Goal: Task Accomplishment & Management: Manage account settings

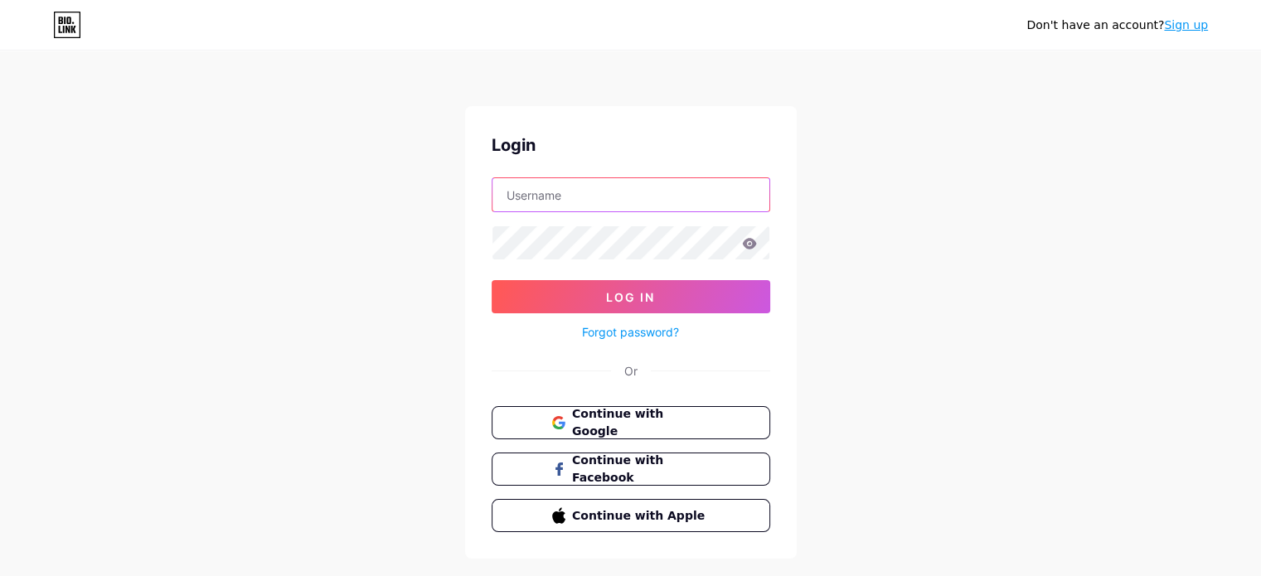
click at [586, 201] on input "text" at bounding box center [630, 194] width 277 height 33
click at [492, 280] on button "Log In" at bounding box center [631, 296] width 279 height 33
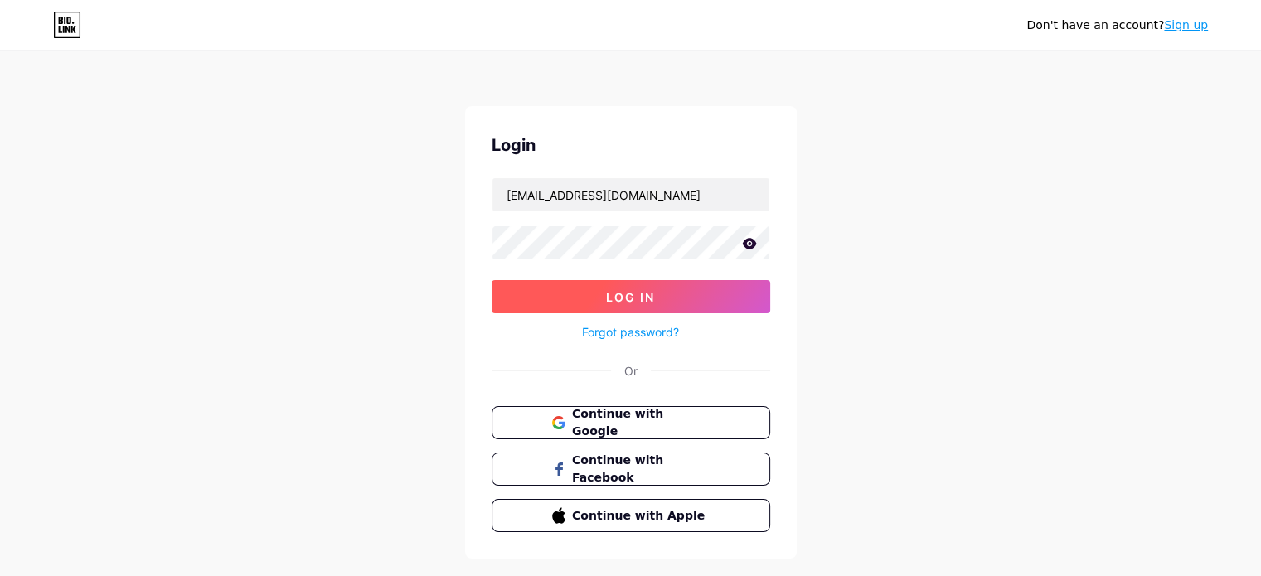
click at [566, 293] on button "Log In" at bounding box center [631, 296] width 279 height 33
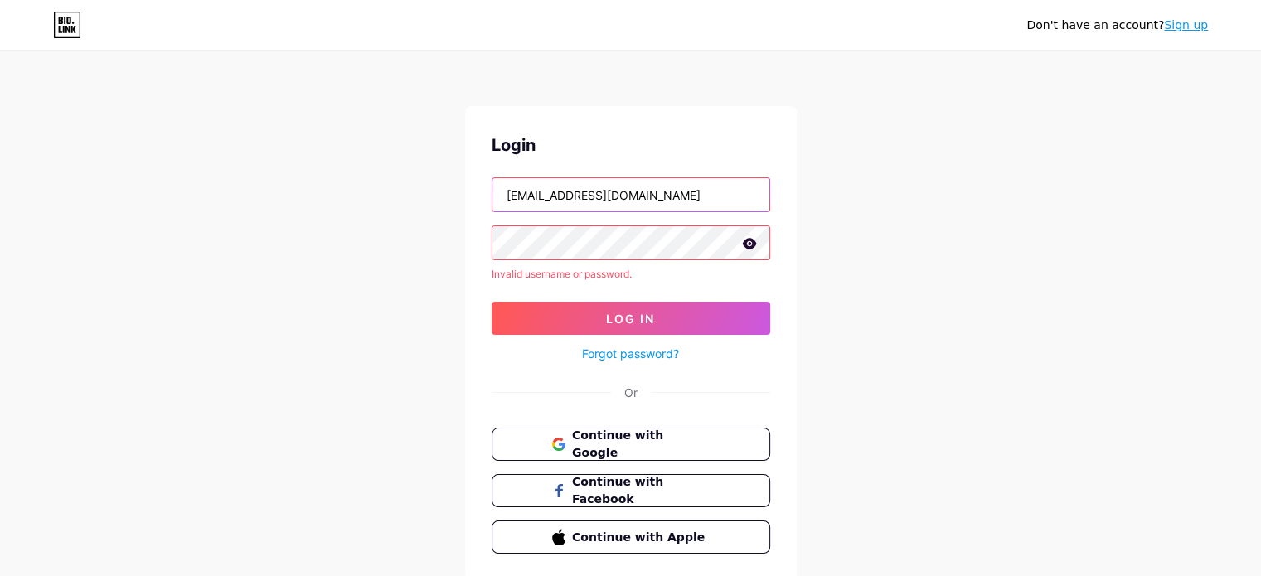
click at [706, 187] on input "pebveiculos@gmail.com" at bounding box center [630, 194] width 277 height 33
type input "p"
click at [859, 195] on div "Don't have an account? Sign up Login Invalid username or password. Log In Forgo…" at bounding box center [630, 316] width 1261 height 633
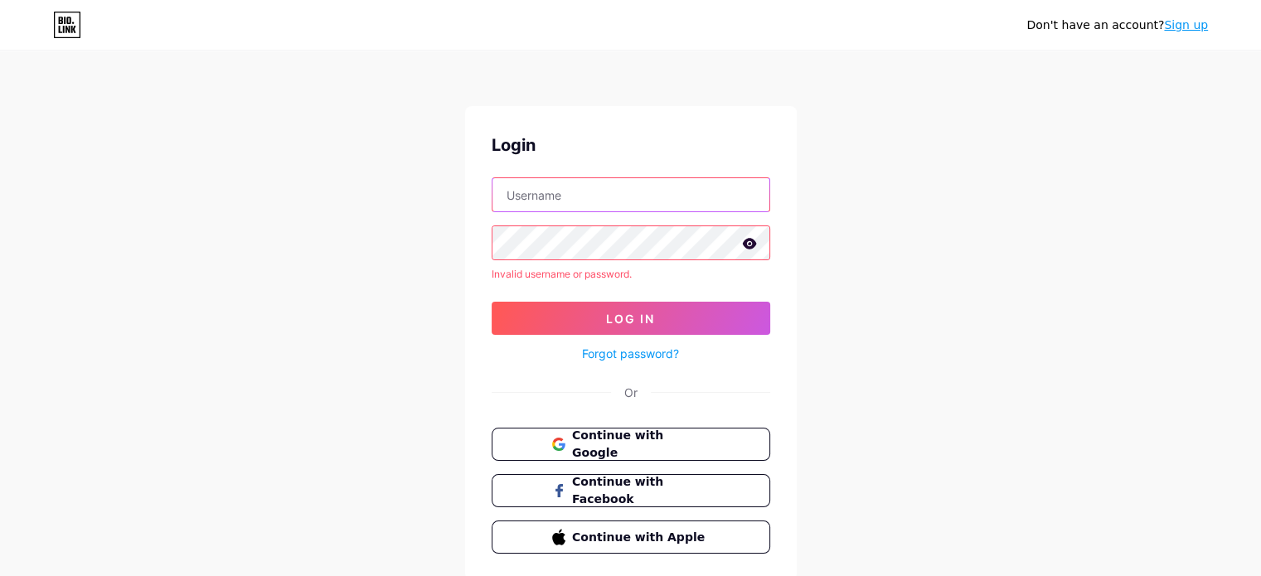
click at [620, 202] on input "text" at bounding box center [630, 194] width 277 height 33
type input "rsrcmezzavilla@gmail.com"
click at [577, 264] on form "rsrcmezzavilla@gmail.com Invalid username or password. Log In Forgot password?" at bounding box center [631, 270] width 279 height 187
click at [514, 453] on button "Continue with Google" at bounding box center [630, 445] width 283 height 34
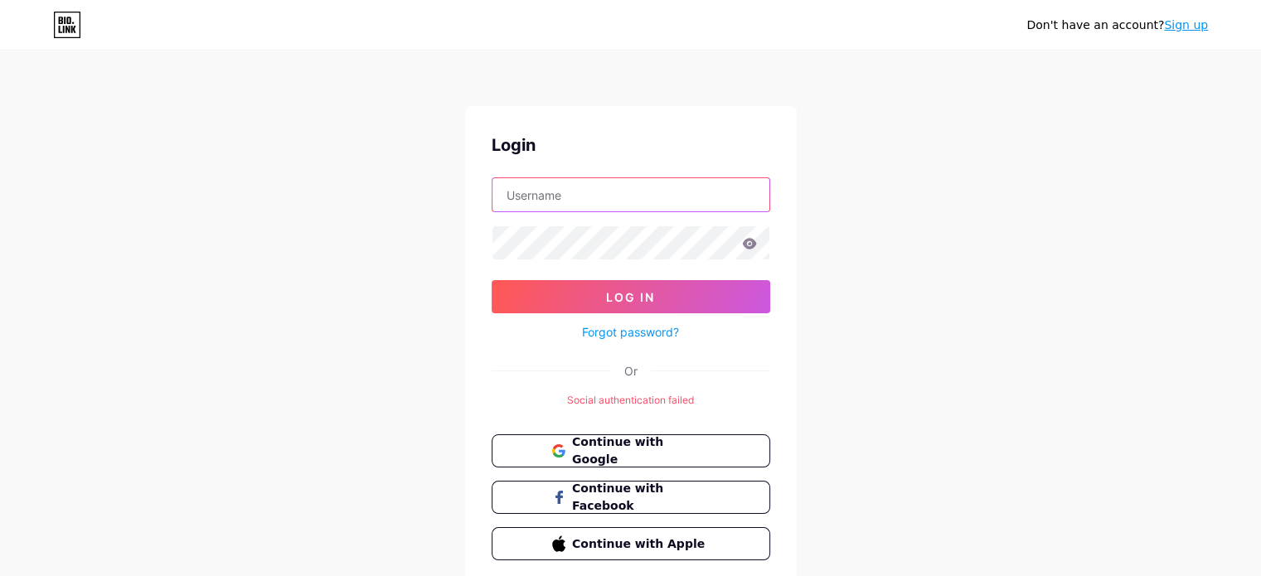
click at [597, 201] on input "text" at bounding box center [630, 194] width 277 height 33
type input "thifanytardem@gmail.com"
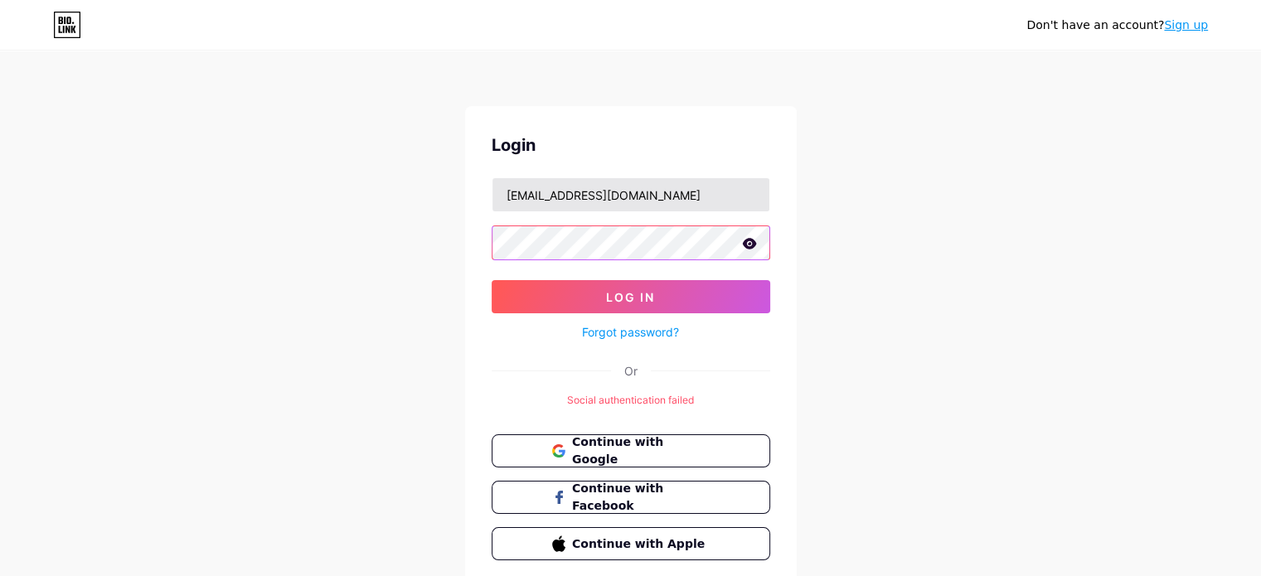
click at [492, 280] on button "Log In" at bounding box center [631, 296] width 279 height 33
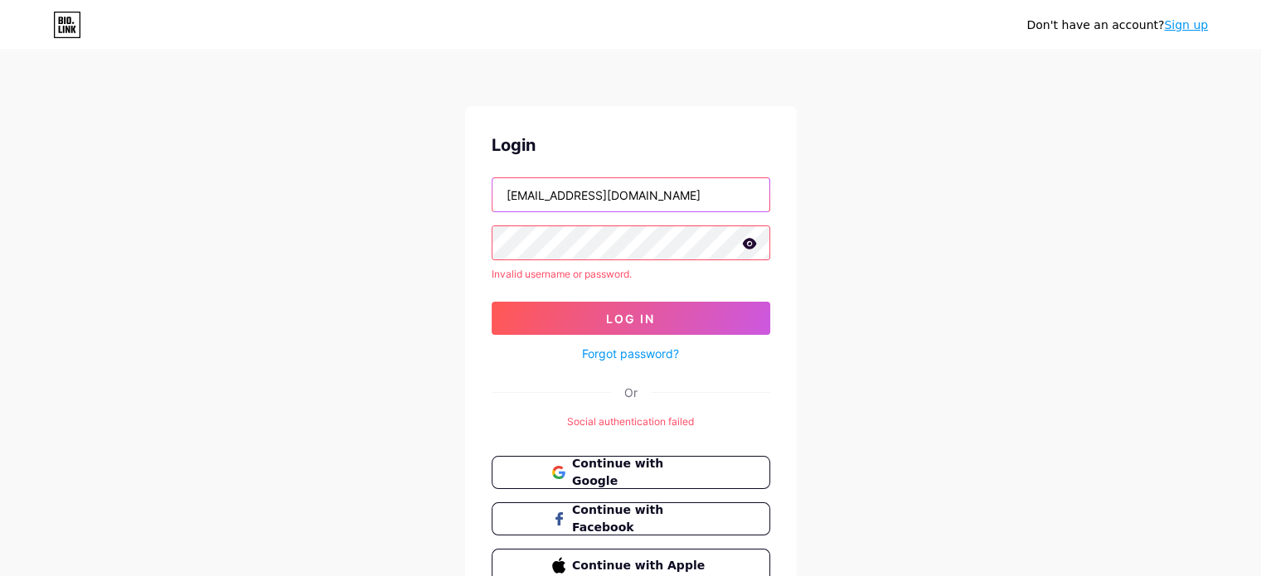
click at [625, 191] on input "thifanytardem@gmail.com" at bounding box center [630, 194] width 277 height 33
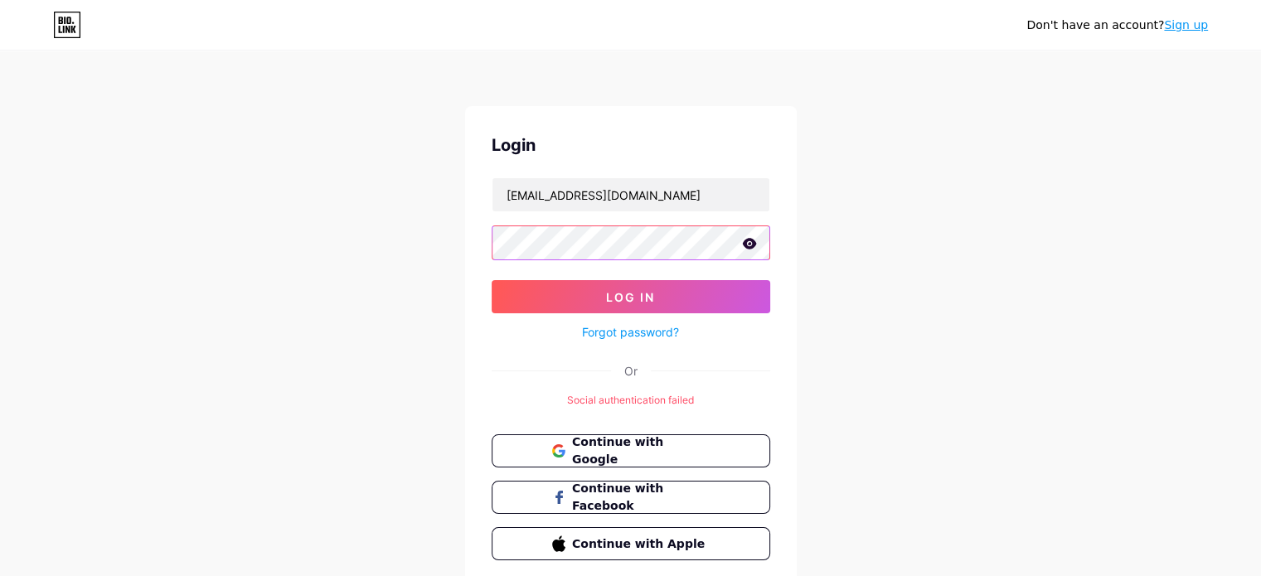
click at [492, 280] on button "Log In" at bounding box center [631, 296] width 279 height 33
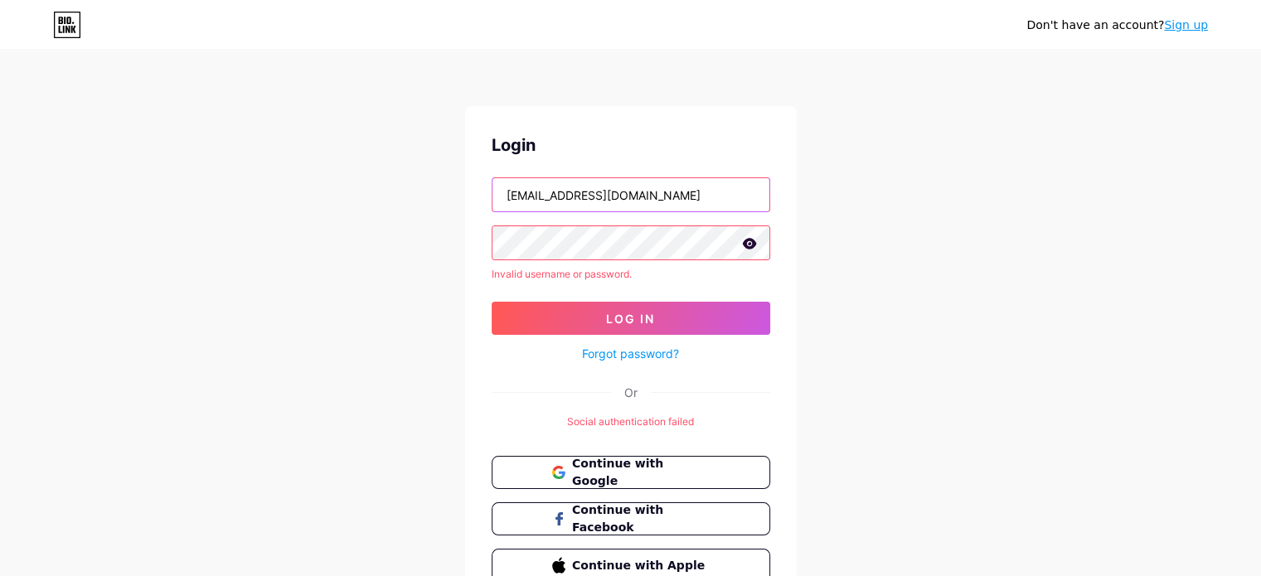
click at [639, 201] on input "pebveiculos@gmail.com" at bounding box center [630, 194] width 277 height 33
type input "p"
click at [741, 141] on div "Login" at bounding box center [631, 145] width 279 height 25
click at [711, 192] on input "text" at bounding box center [630, 194] width 277 height 33
type input "tamirestardem@gmail.com"
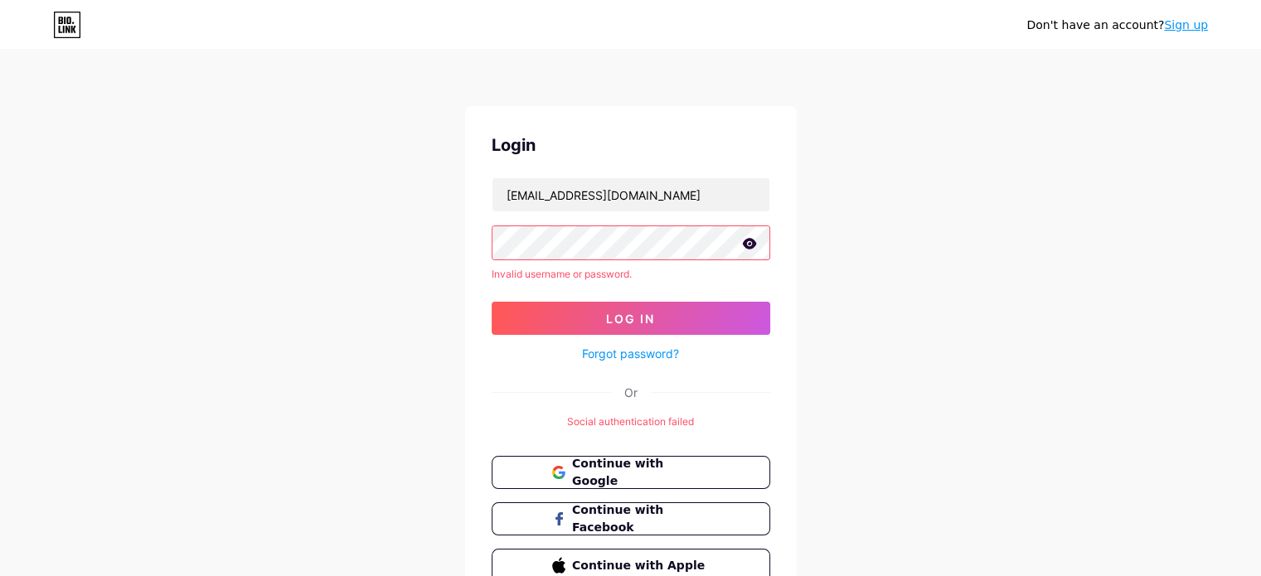
click at [547, 260] on form "tamirestardem@gmail.com Invalid username or password. Log In Forgot password?" at bounding box center [631, 270] width 279 height 187
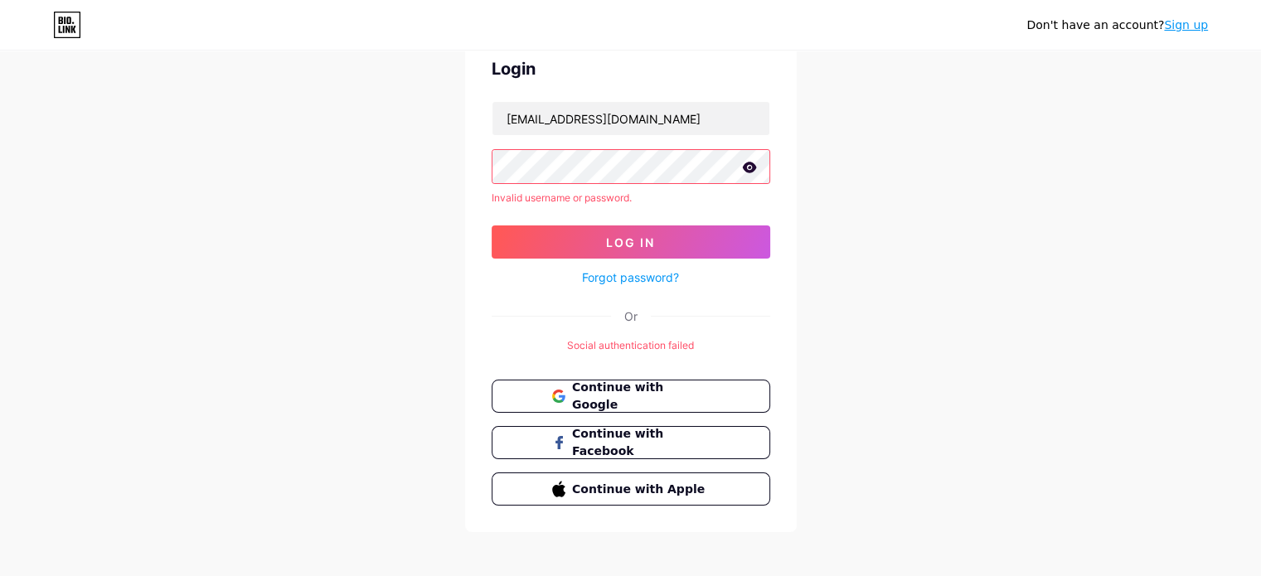
scroll to position [80, 0]
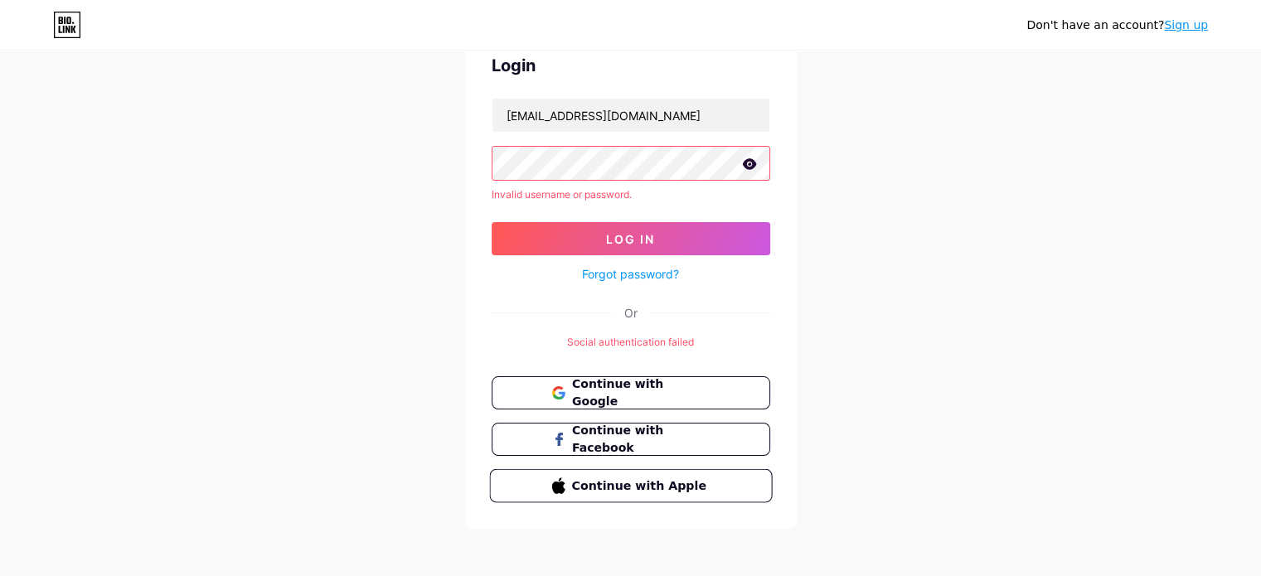
click at [569, 492] on button "Continue with Apple" at bounding box center [630, 486] width 283 height 34
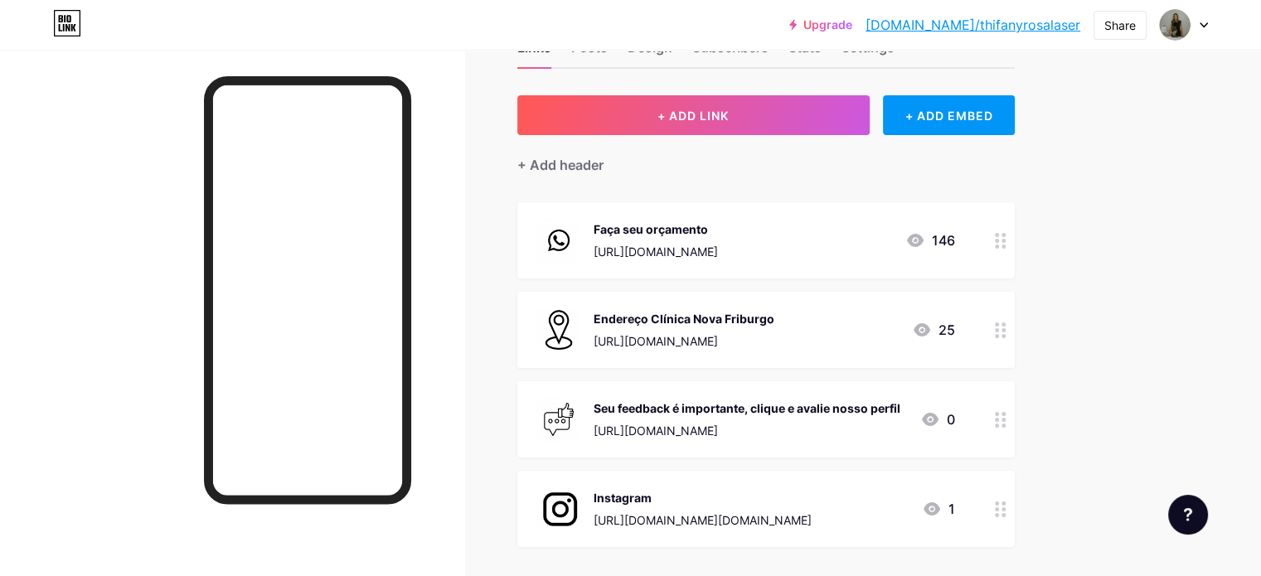
scroll to position [60, 0]
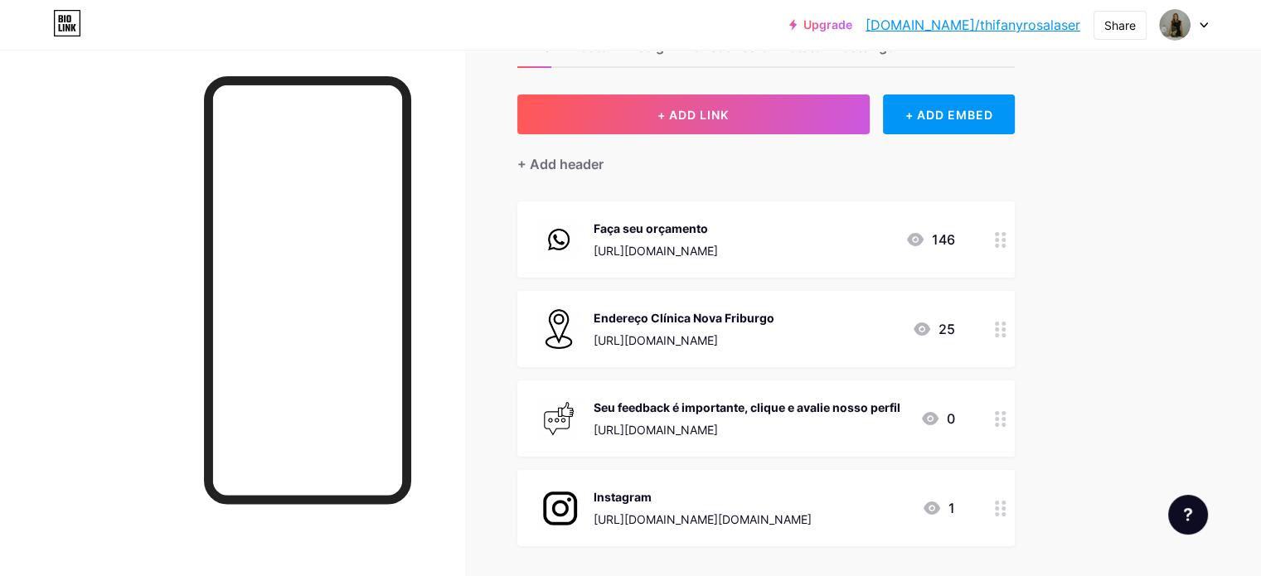
click at [1204, 26] on icon at bounding box center [1203, 25] width 7 height 4
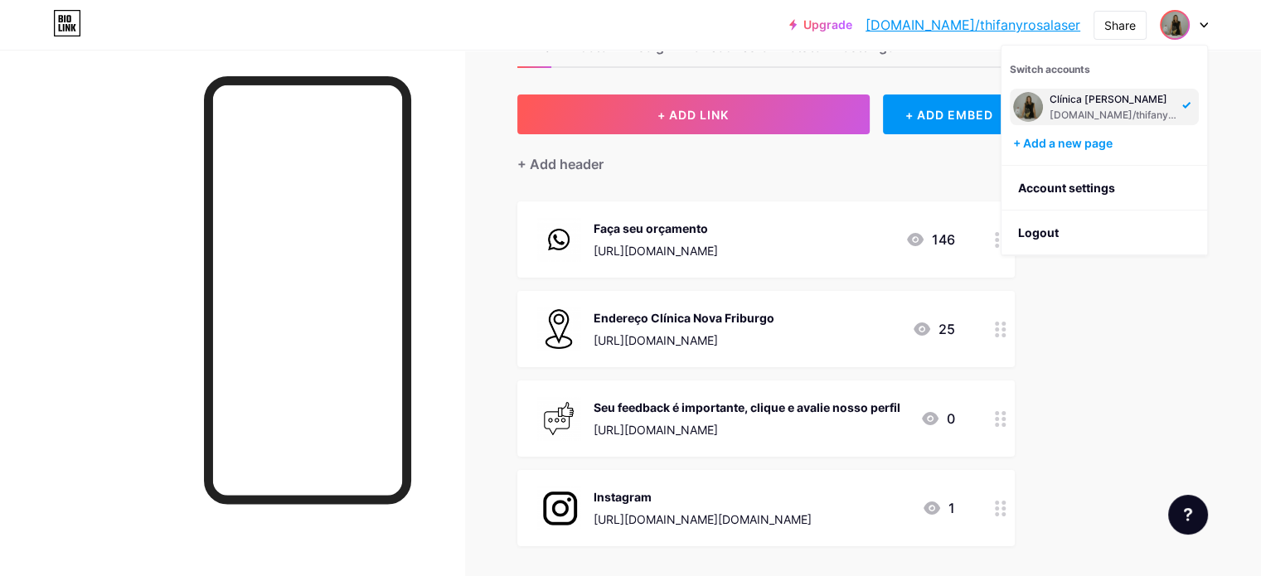
click at [1221, 368] on div "Upgrade bio.link/thifan... bio.link/thifanyrosalaser Share Switch accounts Clín…" at bounding box center [630, 339] width 1261 height 799
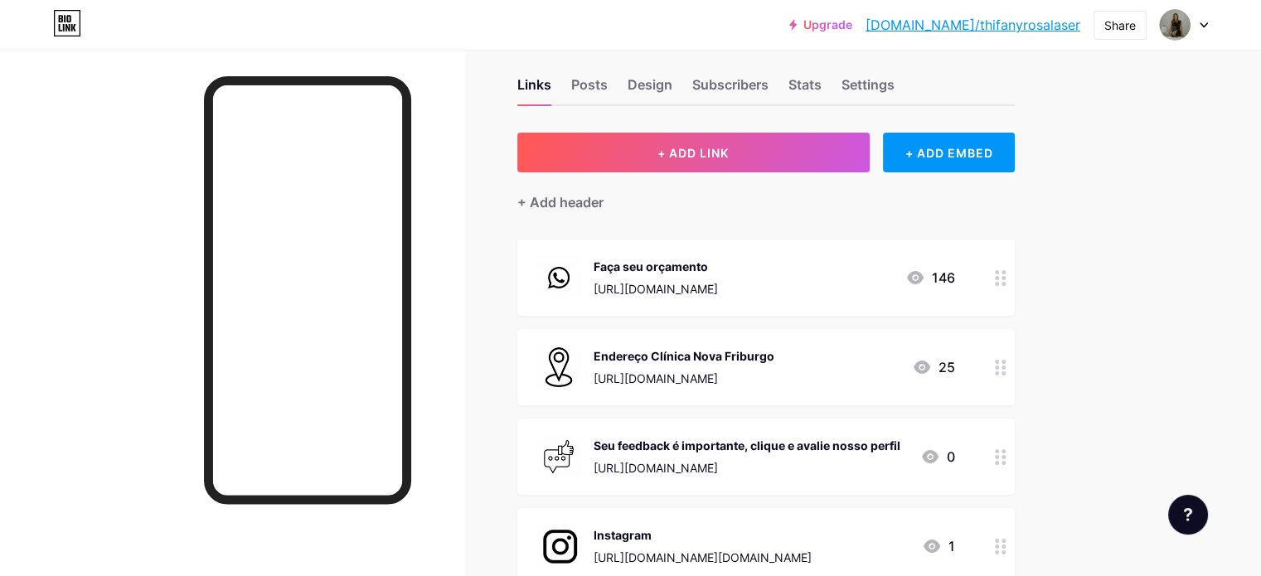
scroll to position [0, 0]
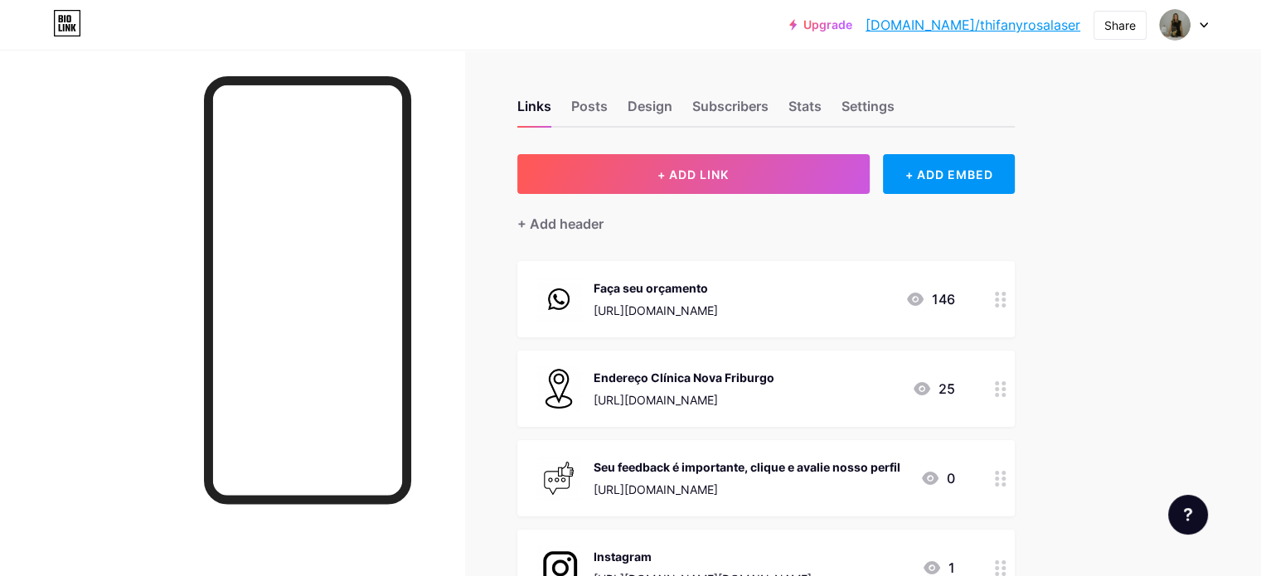
click at [1206, 29] on div at bounding box center [1184, 25] width 48 height 30
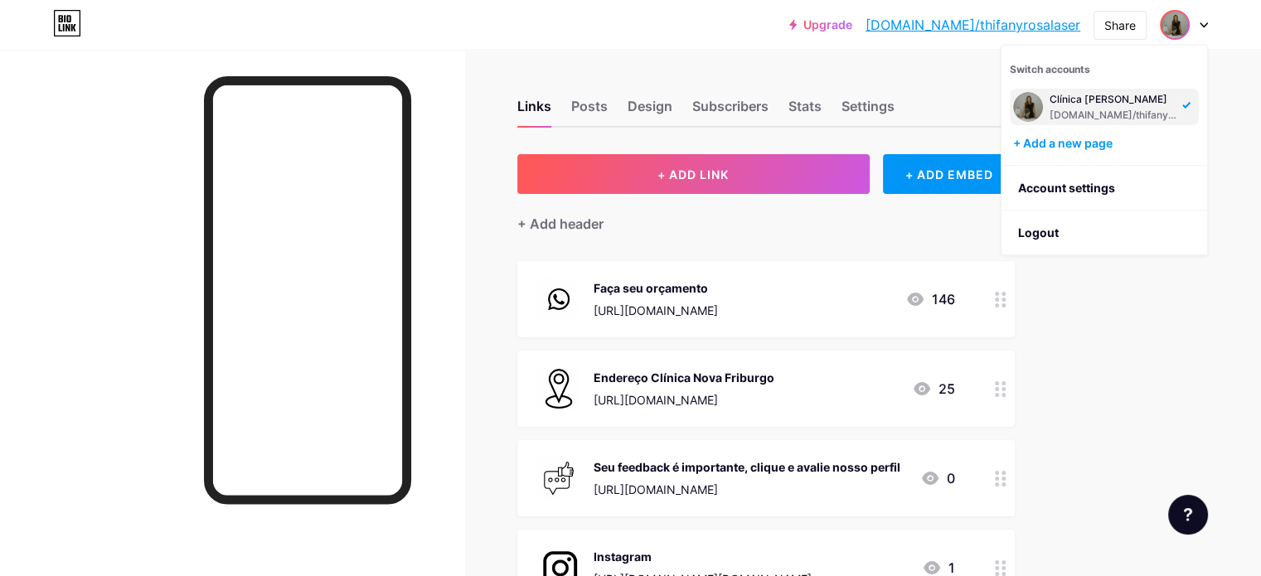
click at [63, 33] on icon at bounding box center [67, 23] width 28 height 27
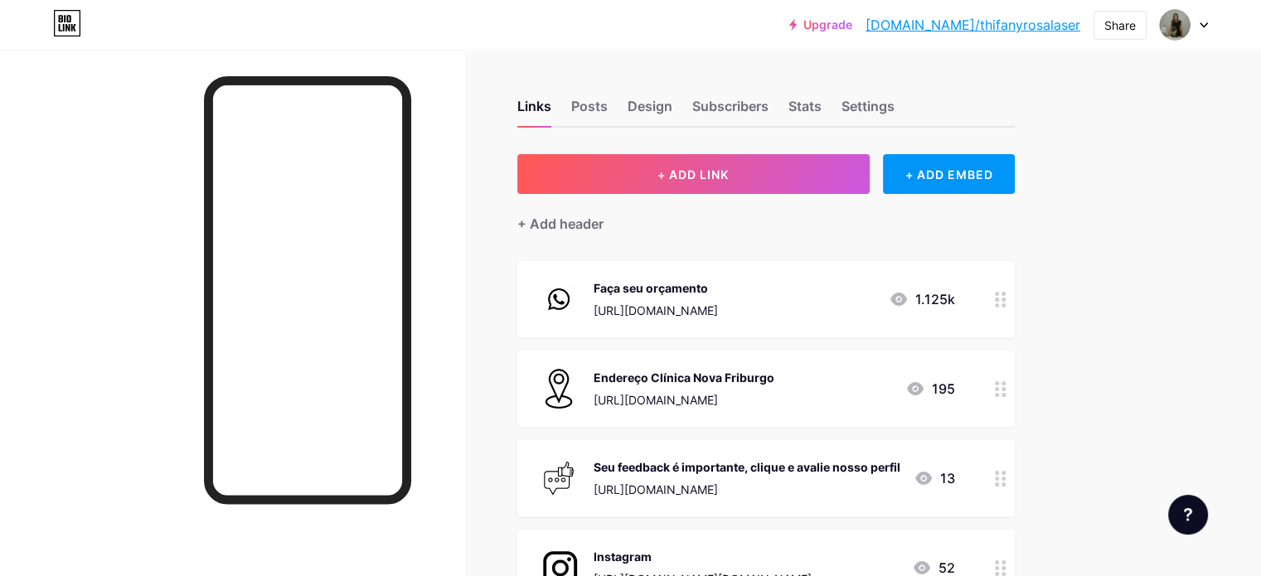
drag, startPoint x: 686, startPoint y: 228, endPoint x: 1201, endPoint y: 28, distance: 552.1
click at [1201, 28] on div at bounding box center [1184, 25] width 48 height 30
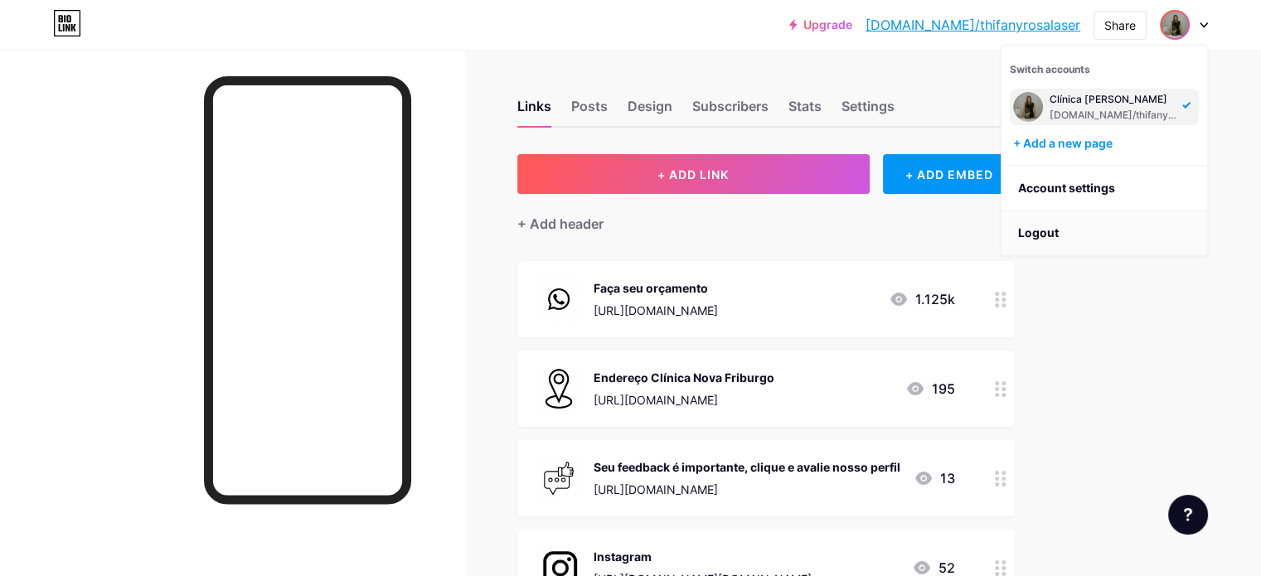
click at [1046, 235] on li "Logout" at bounding box center [1104, 233] width 206 height 45
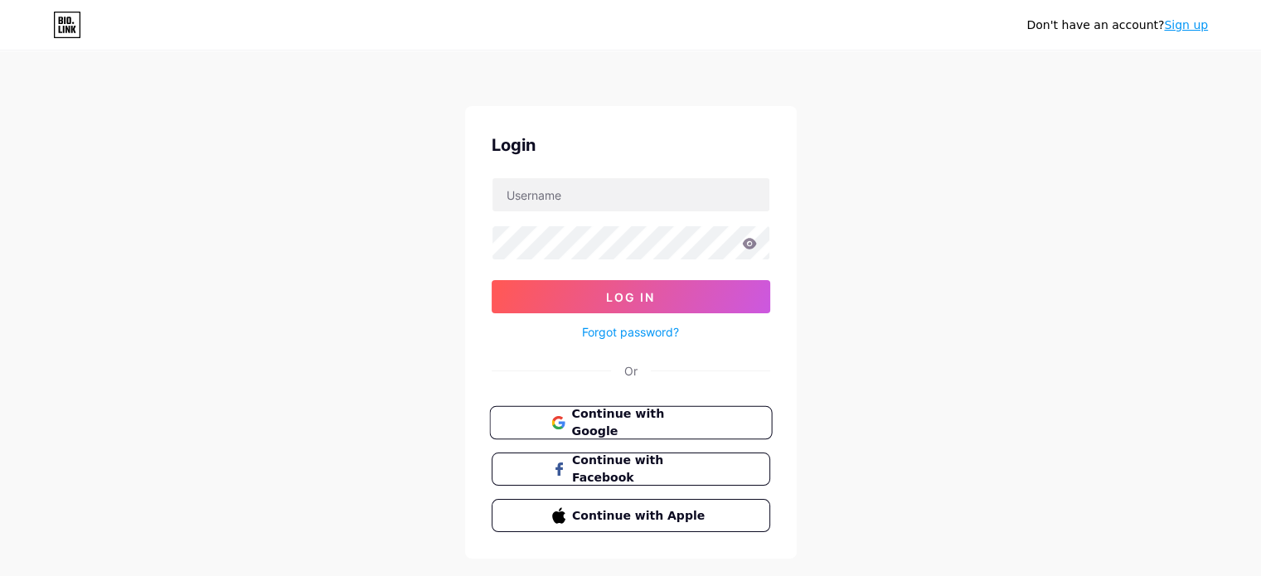
click at [662, 425] on span "Continue with Google" at bounding box center [640, 423] width 138 height 36
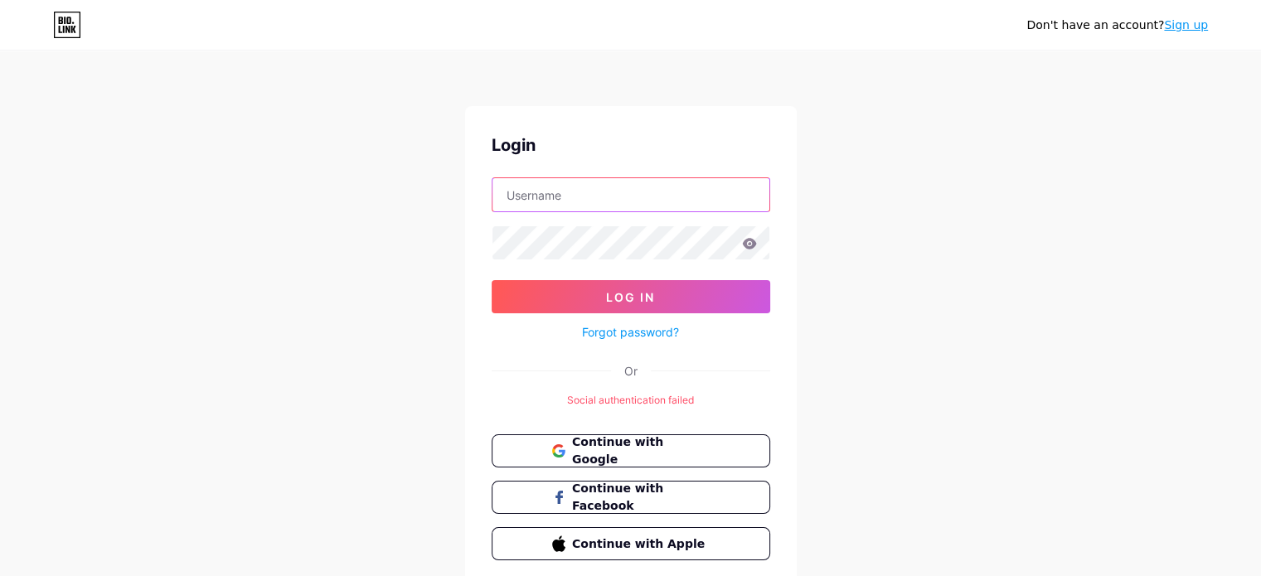
click at [623, 206] on input "text" at bounding box center [630, 194] width 277 height 33
type input "[EMAIL_ADDRESS][DOMAIN_NAME]"
click at [748, 242] on icon at bounding box center [749, 243] width 14 height 11
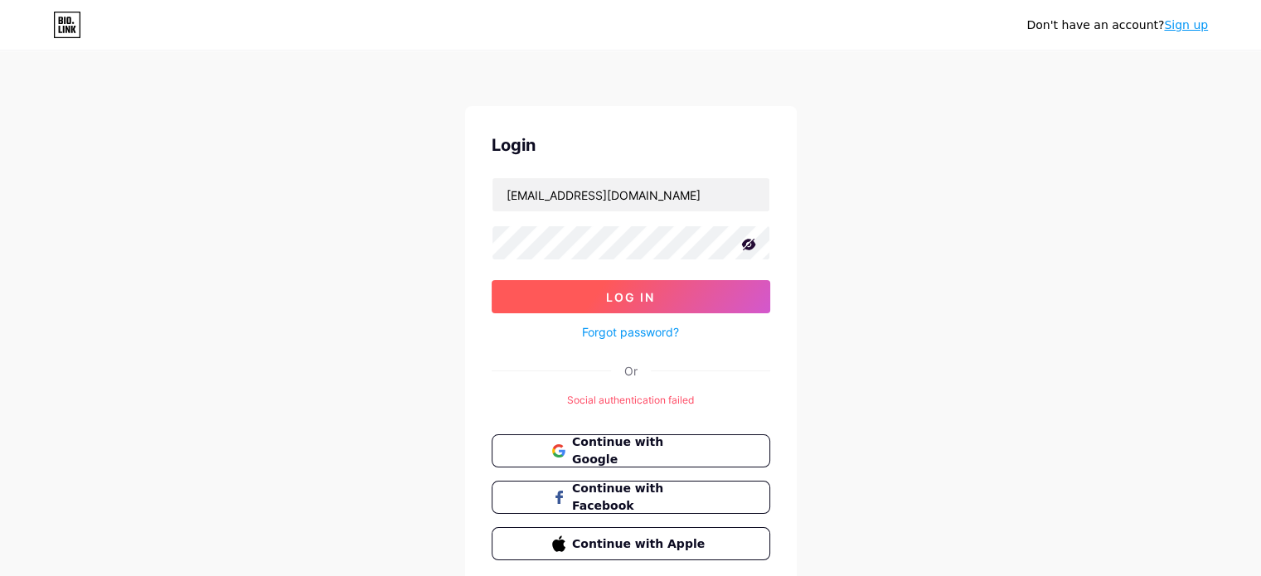
click at [715, 302] on button "Log In" at bounding box center [631, 296] width 279 height 33
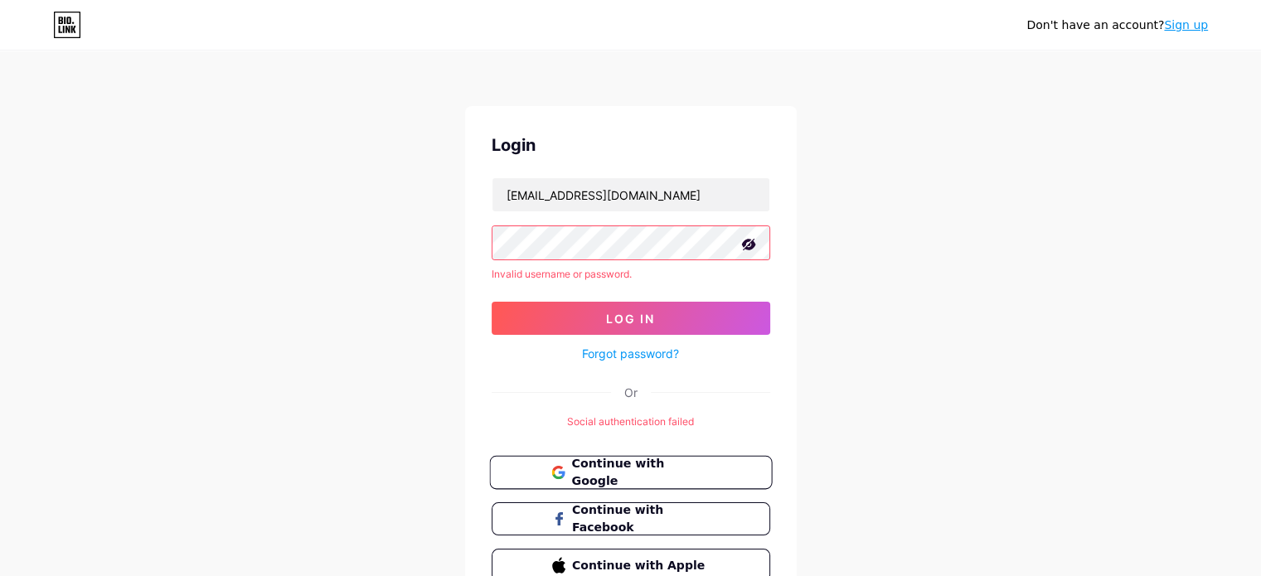
scroll to position [83, 0]
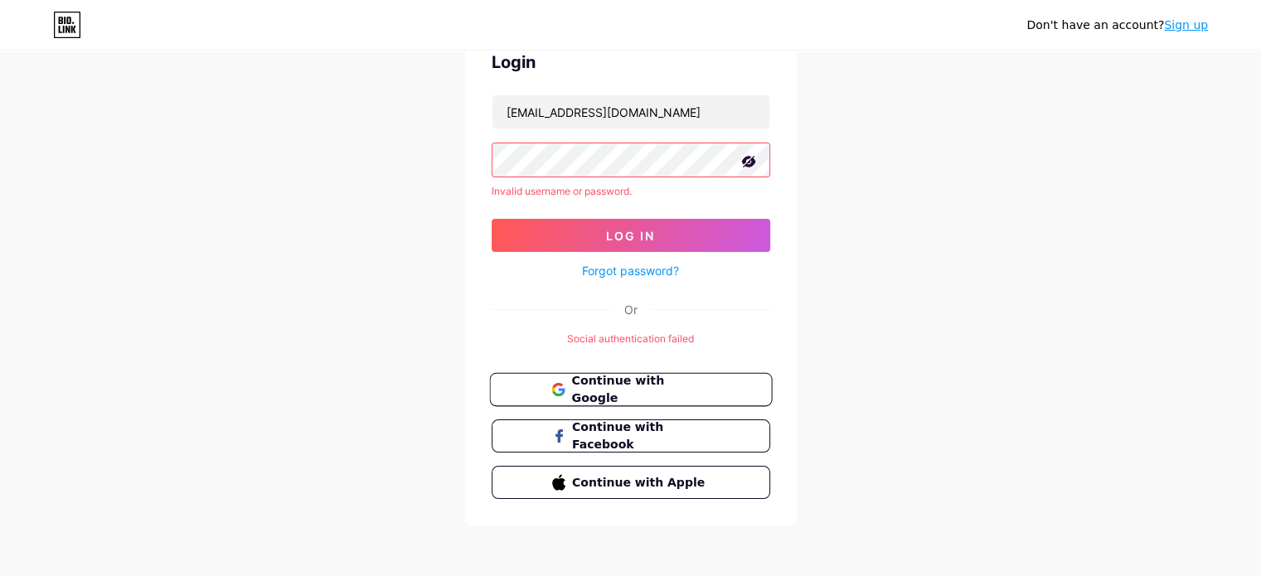
click at [587, 388] on span "Continue with Google" at bounding box center [640, 390] width 138 height 36
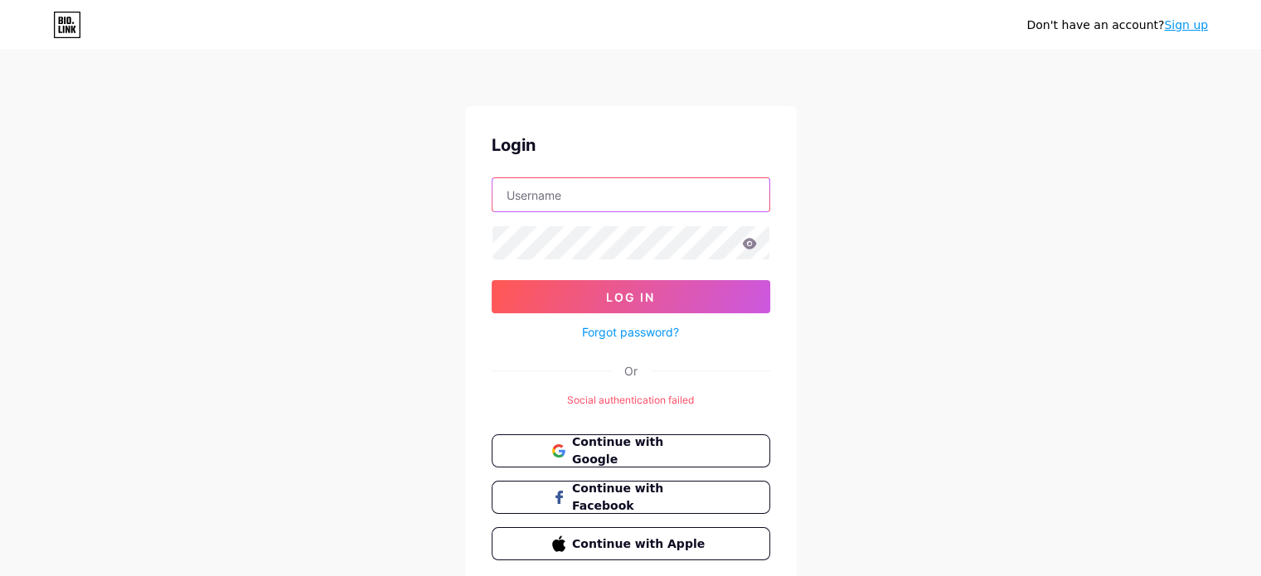
click at [676, 191] on input "text" at bounding box center [630, 194] width 277 height 33
type input "[EMAIL_ADDRESS][DOMAIN_NAME]"
click at [748, 245] on icon at bounding box center [749, 244] width 15 height 12
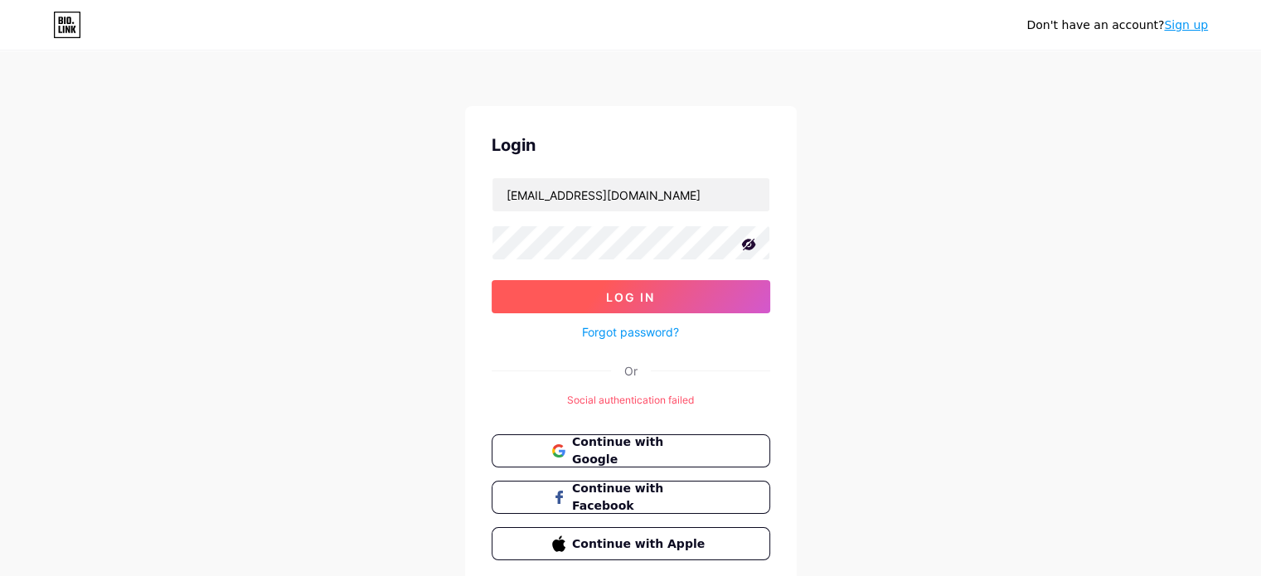
click at [615, 290] on span "Log In" at bounding box center [630, 297] width 49 height 14
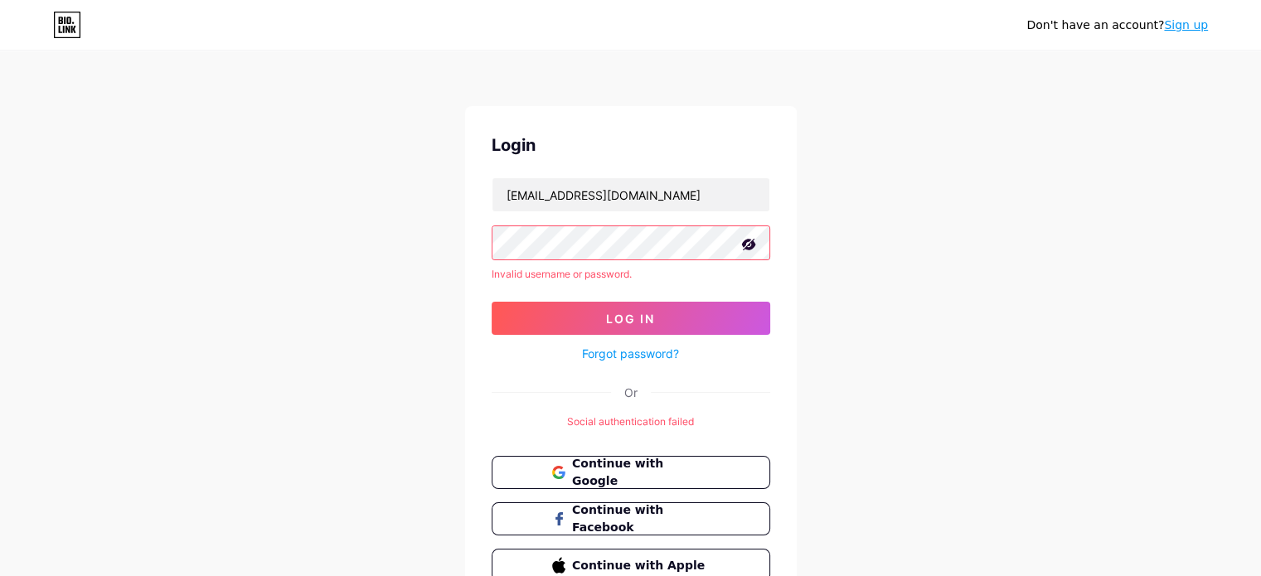
click at [602, 356] on link "Forgot password?" at bounding box center [630, 353] width 97 height 17
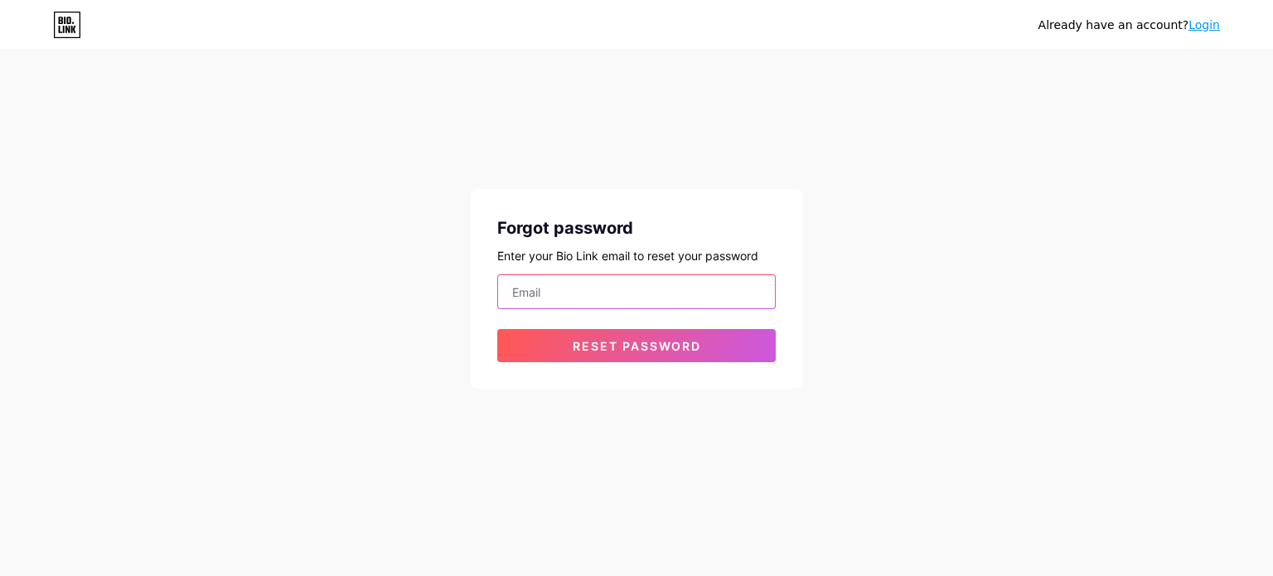
click at [562, 301] on input "email" at bounding box center [636, 291] width 277 height 33
type input "[EMAIL_ADDRESS][DOMAIN_NAME]"
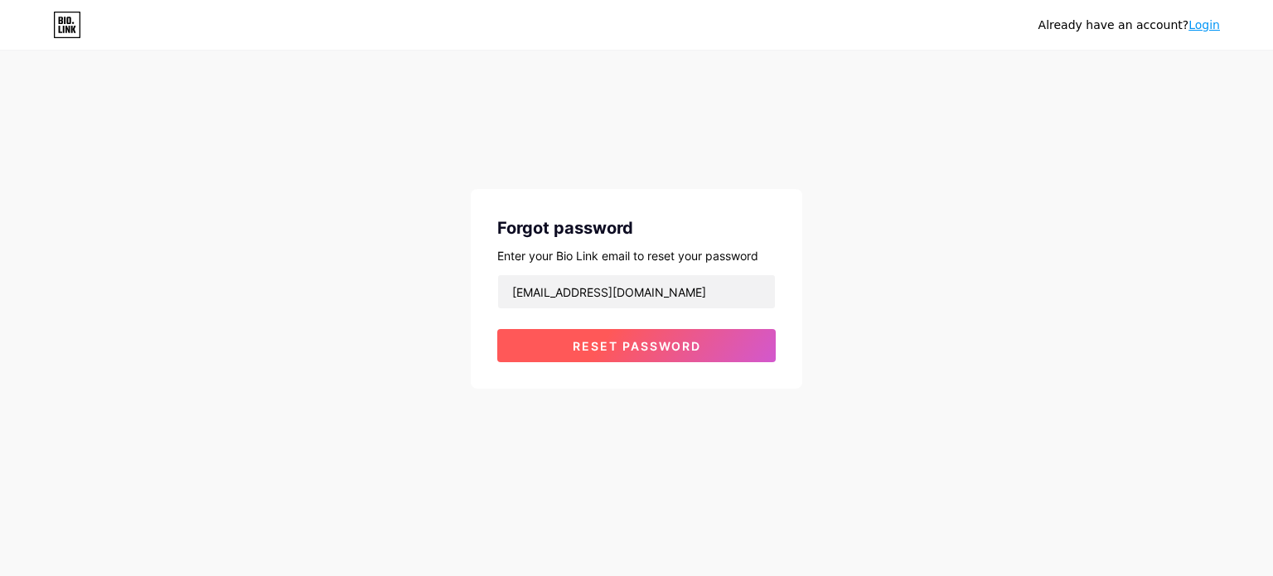
click at [563, 350] on button "Reset password" at bounding box center [636, 345] width 279 height 33
